Goal: Information Seeking & Learning: Compare options

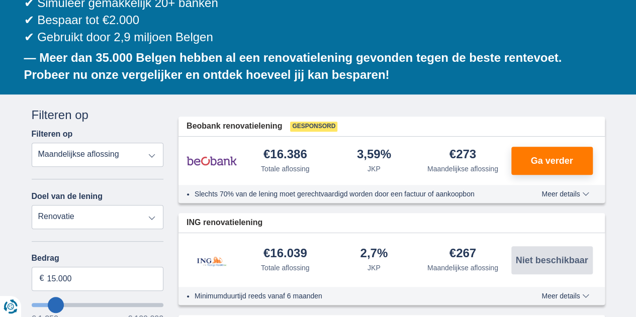
scroll to position [251, 0]
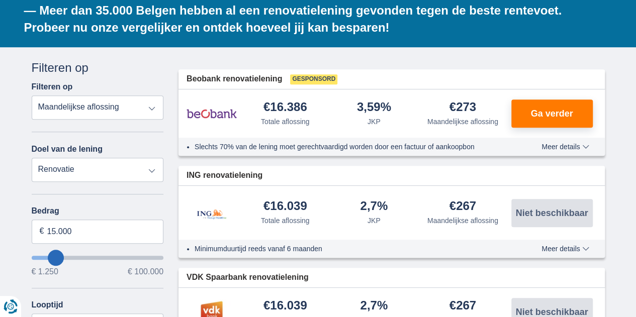
click at [152, 158] on select "Persoonlijke lening Auto Moto / fiets Mobilhome / caravan Renovatie Energie Sch…" at bounding box center [98, 170] width 132 height 24
select select "energySavings"
click at [32, 158] on select "Persoonlijke lening Auto Moto / fiets Mobilhome / caravan Renovatie Energie Sch…" at bounding box center [98, 170] width 132 height 24
type input "15.000"
type input "15250"
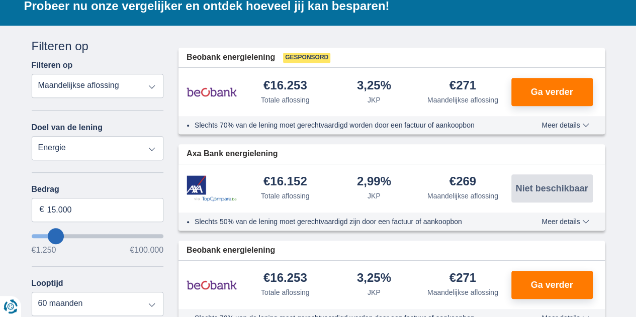
scroll to position [301, 0]
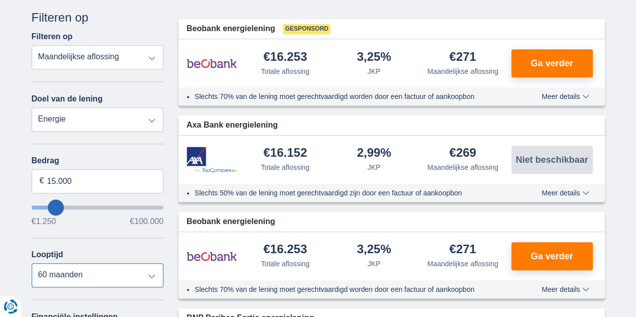
click at [155, 263] on select "12 maanden 18 maanden 24 maanden 30 maanden 36 maanden 42 maanden 48 maanden 60…" at bounding box center [98, 275] width 132 height 24
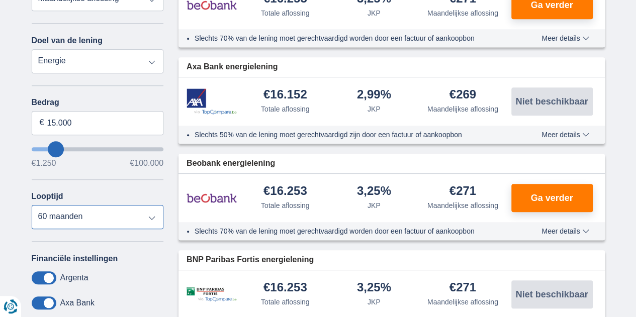
scroll to position [402, 0]
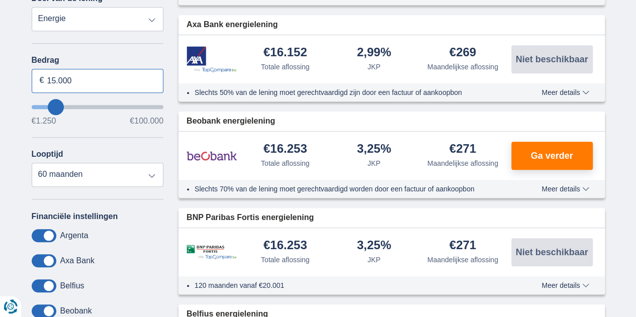
drag, startPoint x: 82, startPoint y: 47, endPoint x: 48, endPoint y: 50, distance: 34.3
click at [48, 69] on input "15.000" at bounding box center [98, 81] width 132 height 24
type input "20.000"
type input "20250"
select select "84"
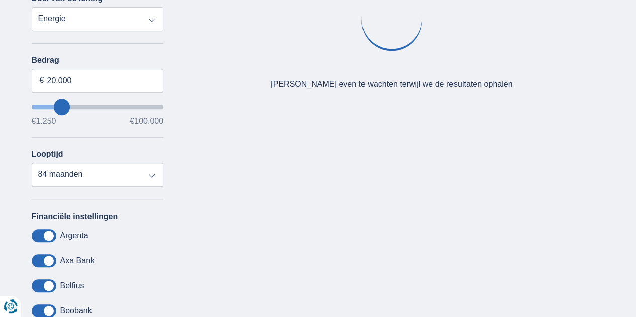
click at [108, 109] on div "Bedrag 20.000 € €1.250 €100.000 Looptijd 12 maanden 18 maanden 24 maanden 30 ma…" at bounding box center [98, 121] width 132 height 131
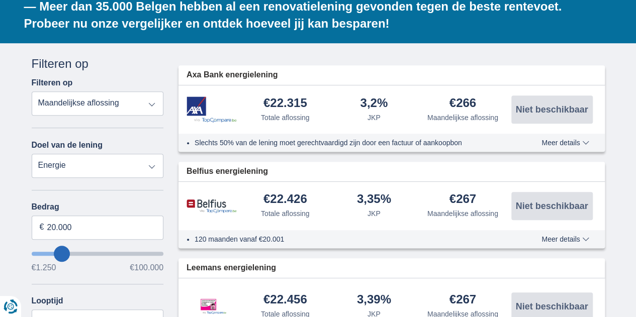
scroll to position [251, 0]
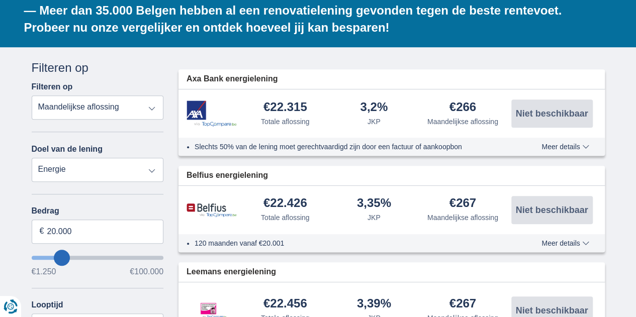
click at [578, 143] on span "Meer details" at bounding box center [564, 146] width 47 height 7
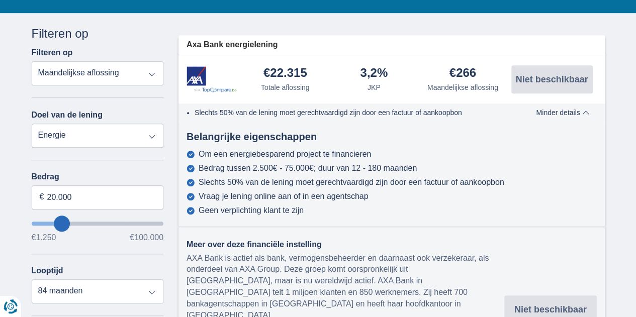
scroll to position [301, 0]
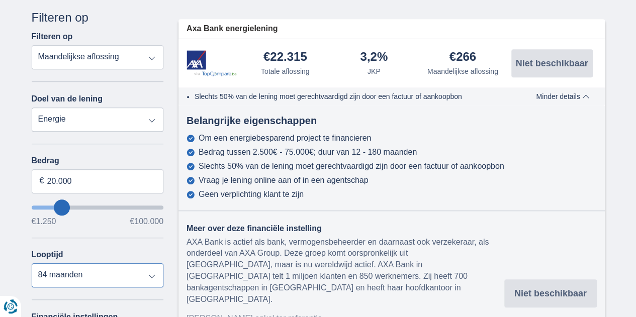
click at [152, 263] on select "12 maanden 18 maanden 24 maanden 30 maanden 36 maanden 42 maanden 48 maanden 60…" at bounding box center [98, 275] width 132 height 24
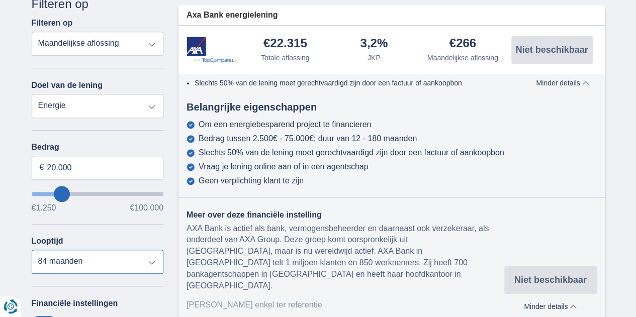
scroll to position [352, 0]
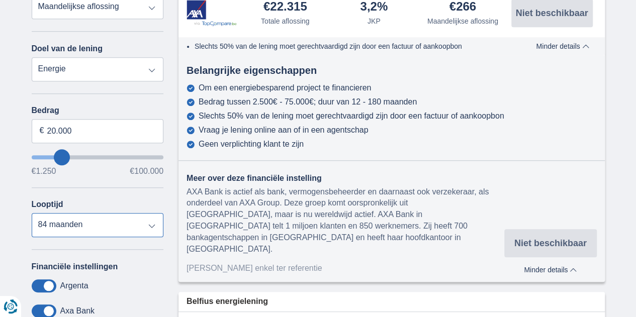
click at [149, 213] on select "12 maanden 18 maanden 24 maanden 30 maanden 36 maanden 42 maanden 48 maanden 60…" at bounding box center [98, 225] width 132 height 24
click at [150, 213] on div "Annuleren Filters Filteren op Filteren op Totale aflossing JKP Maandelijkse afl…" at bounding box center [98, 190] width 132 height 463
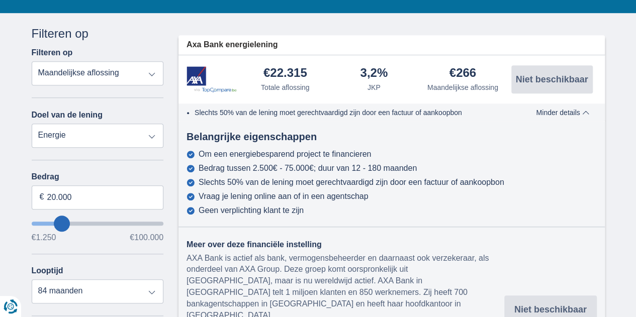
scroll to position [301, 0]
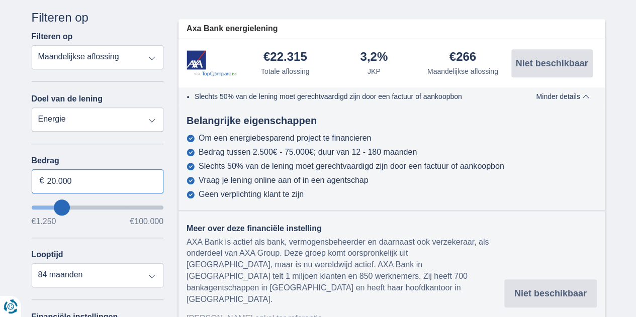
drag, startPoint x: 83, startPoint y: 150, endPoint x: 47, endPoint y: 150, distance: 36.2
click at [47, 169] on input "20.000" at bounding box center [98, 181] width 132 height 24
type input "21.000"
type input "21250"
select select "120"
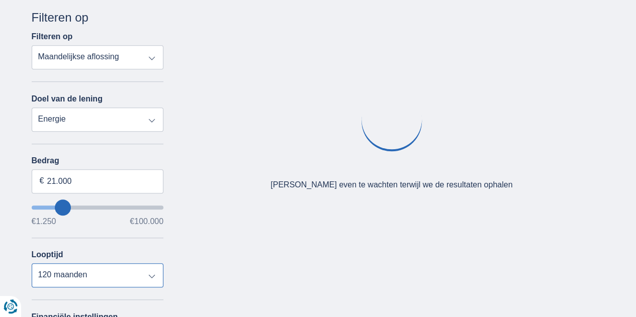
click at [148, 263] on select "12 maanden 18 maanden 24 maanden 30 maanden 36 maanden 42 maanden 48 maanden 60…" at bounding box center [98, 275] width 132 height 24
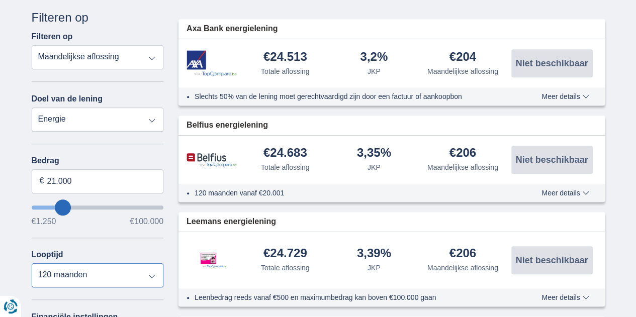
click at [32, 263] on select "12 maanden 18 maanden 24 maanden 30 maanden 36 maanden 42 maanden 48 maanden 60…" at bounding box center [98, 275] width 132 height 24
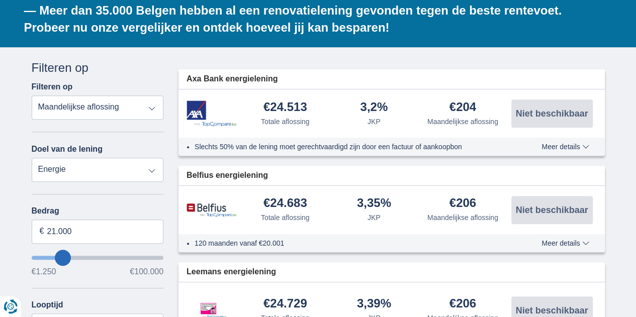
click at [147, 158] on select "Persoonlijke lening Auto Moto / fiets Mobilhome / caravan Renovatie Energie Sch…" at bounding box center [98, 170] width 132 height 24
select select "renovationLoan"
click at [32, 158] on select "Persoonlijke lening Auto Moto / fiets Mobilhome / caravan Renovatie Energie Sch…" at bounding box center [98, 170] width 132 height 24
type input "15.000"
type input "15250"
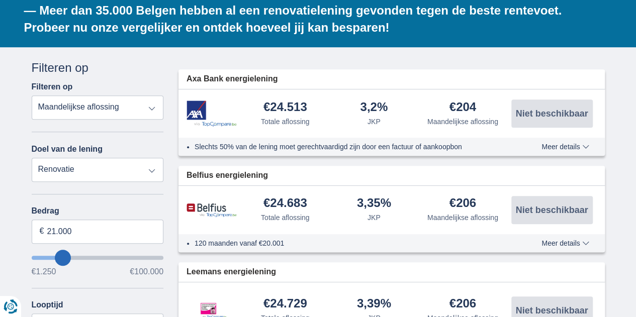
select select "60"
